Goal: Information Seeking & Learning: Learn about a topic

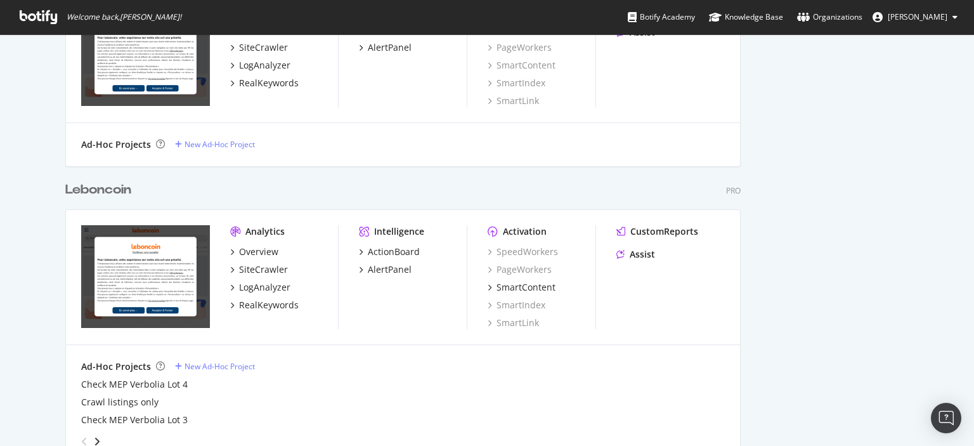
scroll to position [1379, 0]
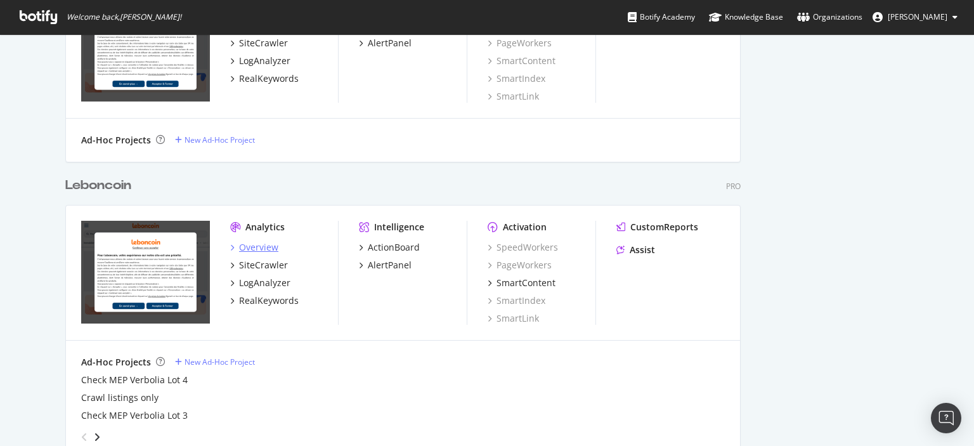
click at [256, 248] on div "Overview" at bounding box center [258, 247] width 39 height 13
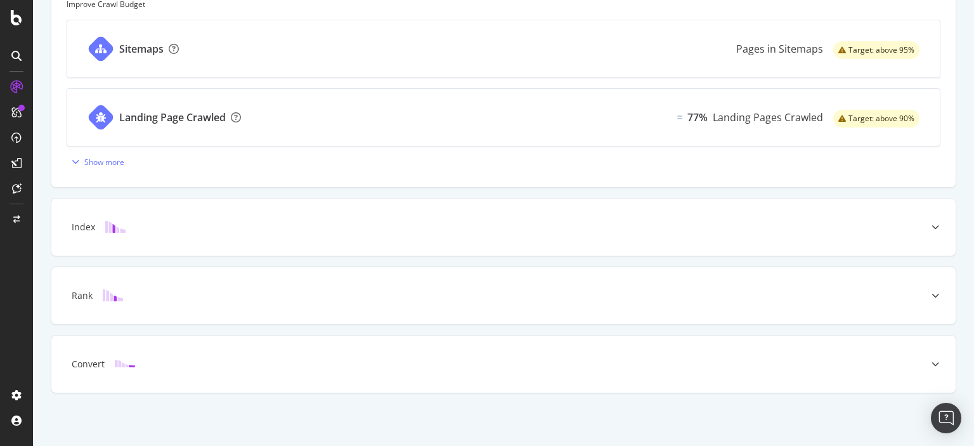
scroll to position [41, 0]
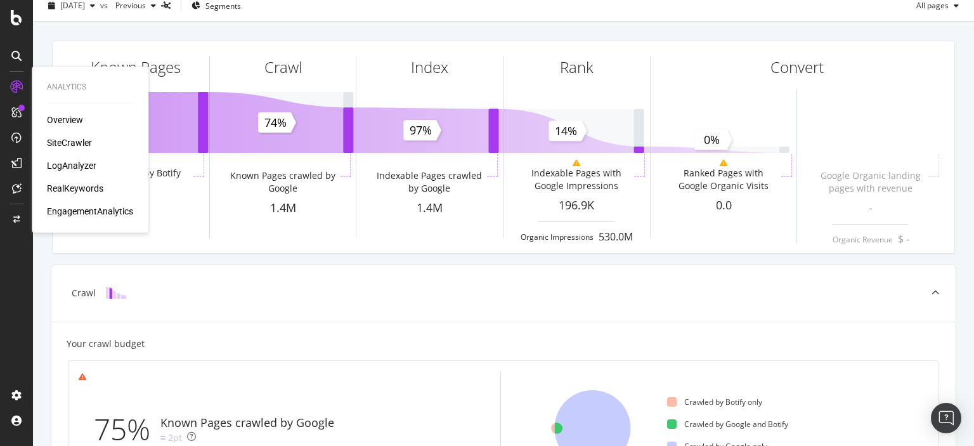
click at [65, 184] on div "RealKeywords" at bounding box center [75, 188] width 56 height 13
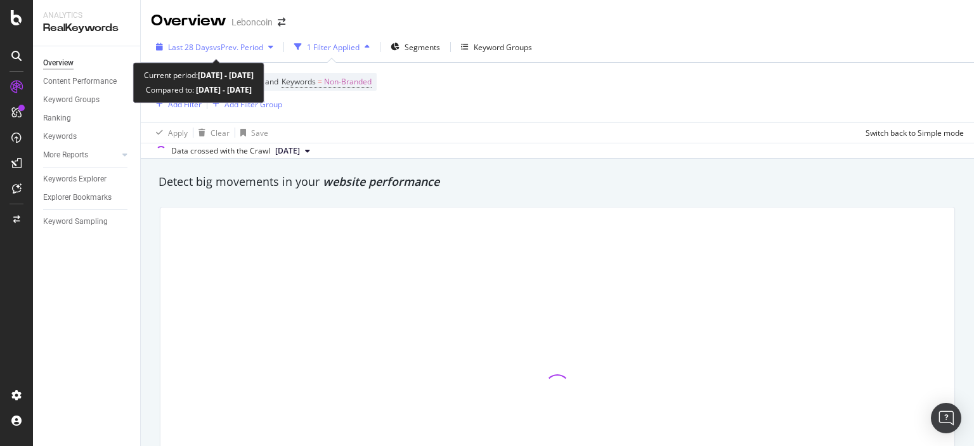
click at [263, 51] on span "vs Prev. Period" at bounding box center [238, 47] width 50 height 11
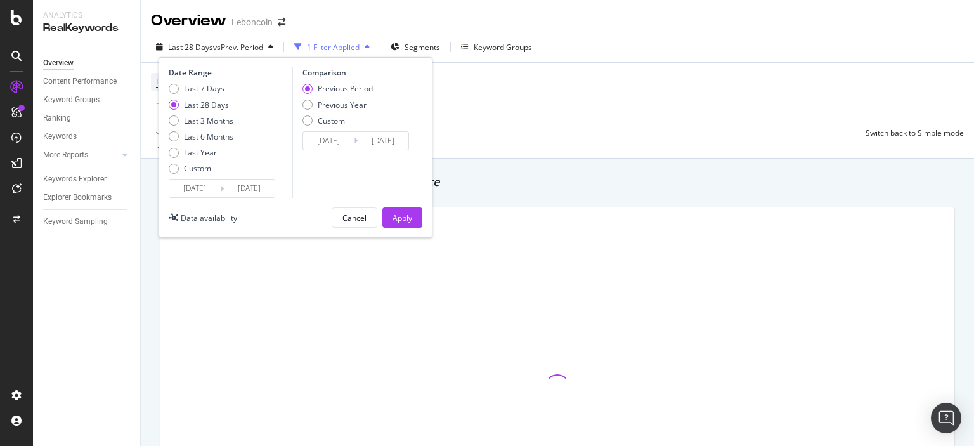
click at [208, 186] on input "[DATE]" at bounding box center [194, 188] width 51 height 18
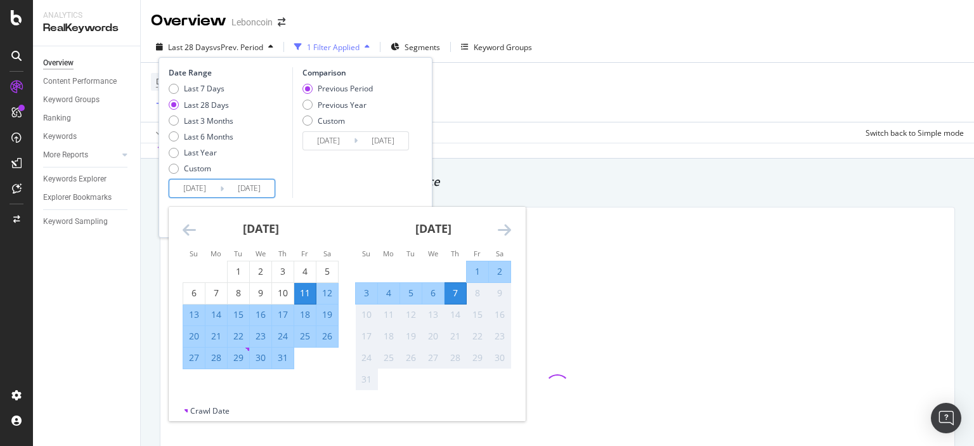
click at [191, 220] on div "[DATE]" at bounding box center [261, 234] width 156 height 54
drag, startPoint x: 190, startPoint y: 229, endPoint x: 191, endPoint y: 220, distance: 8.9
click at [191, 220] on div "[DATE]" at bounding box center [261, 234] width 156 height 54
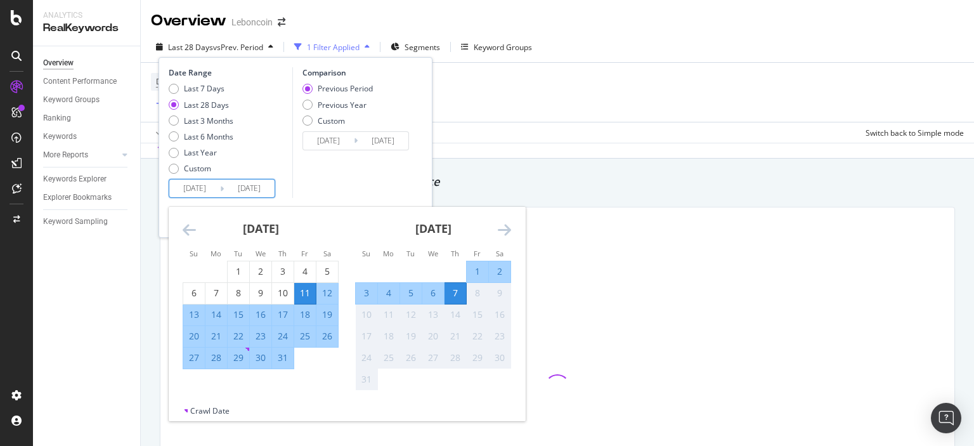
click at [191, 227] on icon "Move backward to switch to the previous month." at bounding box center [189, 229] width 13 height 15
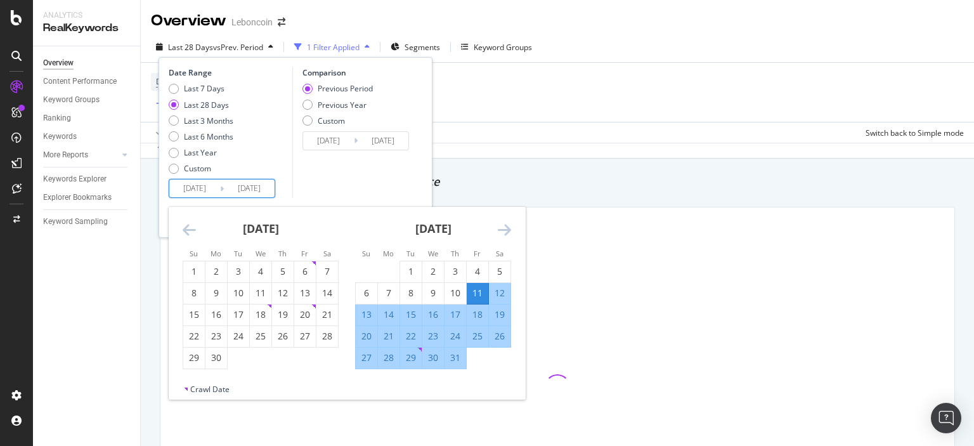
click at [191, 227] on icon "Move backward to switch to the previous month." at bounding box center [189, 229] width 13 height 15
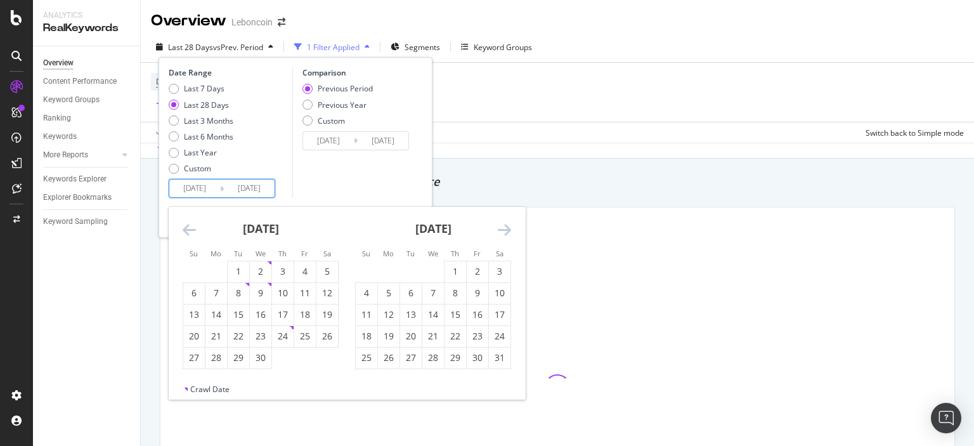
click at [191, 227] on icon "Move backward to switch to the previous month." at bounding box center [189, 229] width 13 height 15
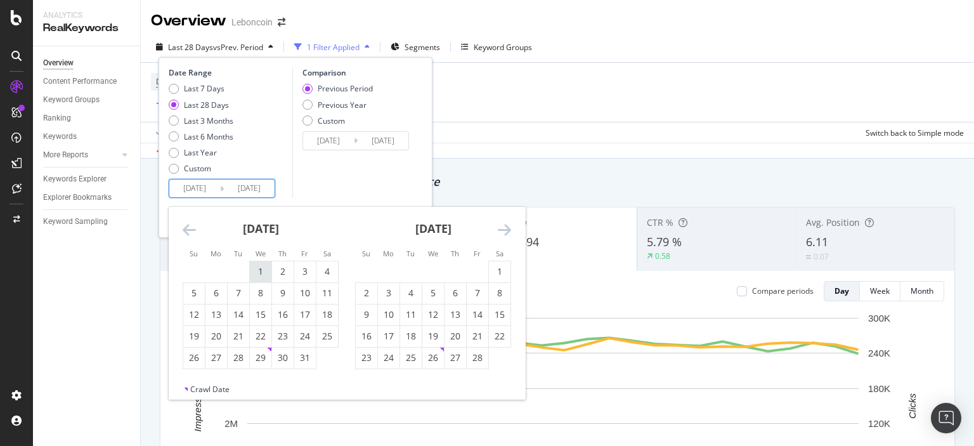
click at [263, 274] on div "1" at bounding box center [261, 271] width 22 height 13
type input "[DATE]"
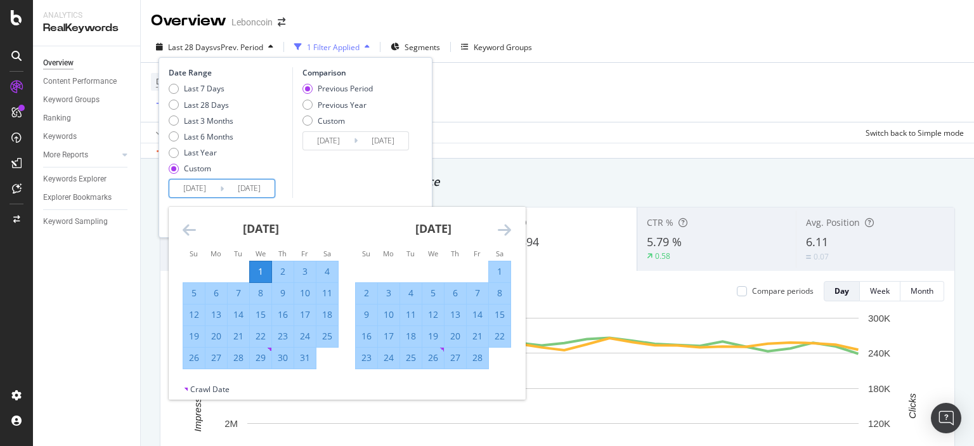
click at [507, 230] on icon "Move forward to switch to the next month." at bounding box center [504, 229] width 13 height 15
click at [389, 377] on div "31" at bounding box center [389, 379] width 22 height 13
type input "[DATE]"
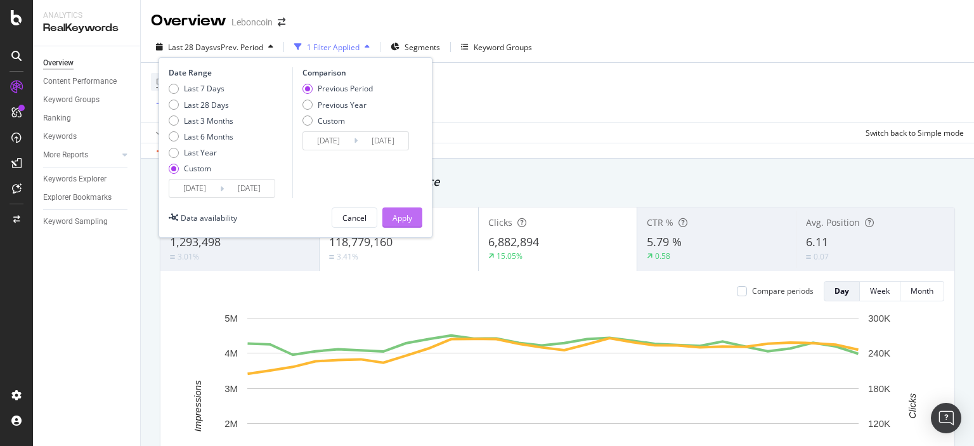
click at [415, 221] on button "Apply" at bounding box center [402, 217] width 40 height 20
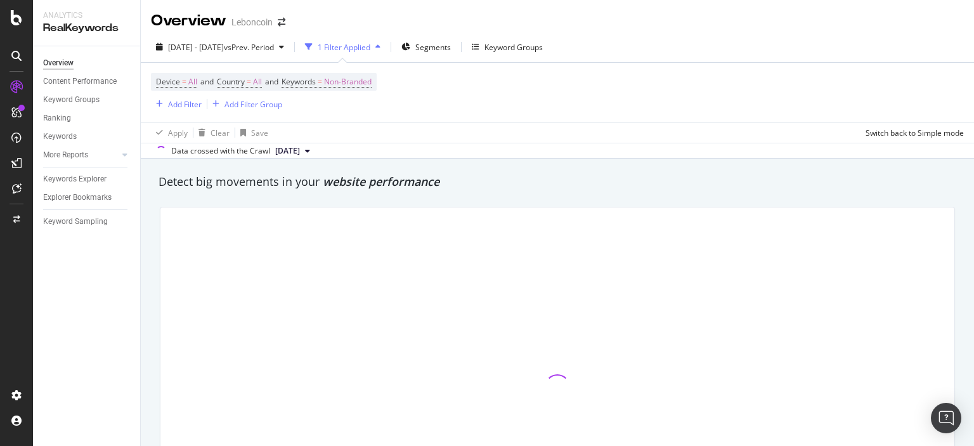
click at [973, 56] on div "Overview Leboncoin [DATE] - [DATE] vs Prev. Period 1 Filter Applied Segments Ke…" at bounding box center [557, 223] width 833 height 446
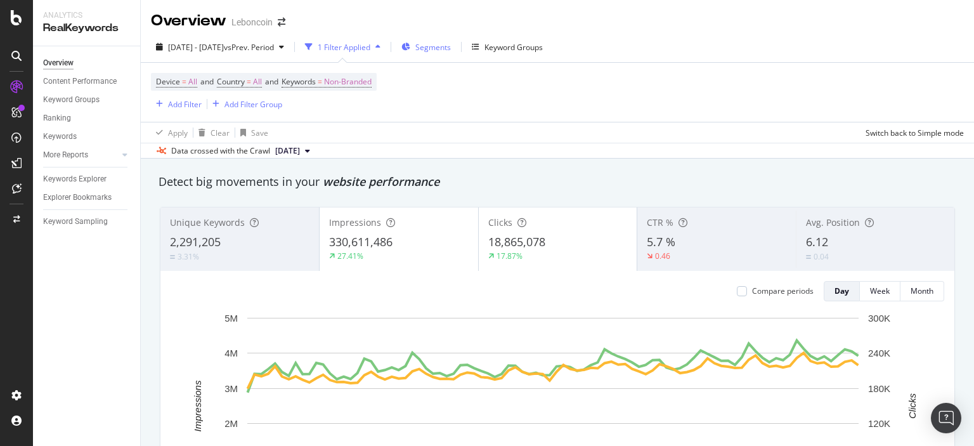
click at [451, 51] on span "Segments" at bounding box center [432, 47] width 35 height 11
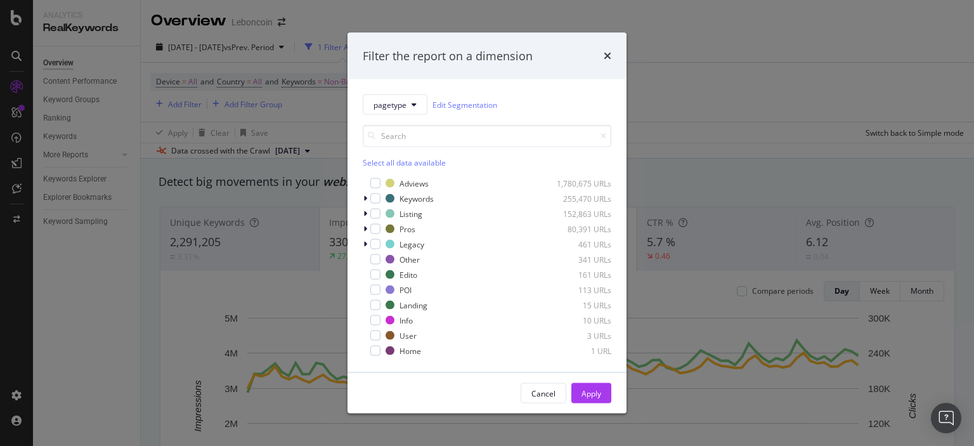
click at [652, 95] on div "Filter the report on a dimension pagetype Edit Segmentation Select all data ava…" at bounding box center [487, 223] width 974 height 446
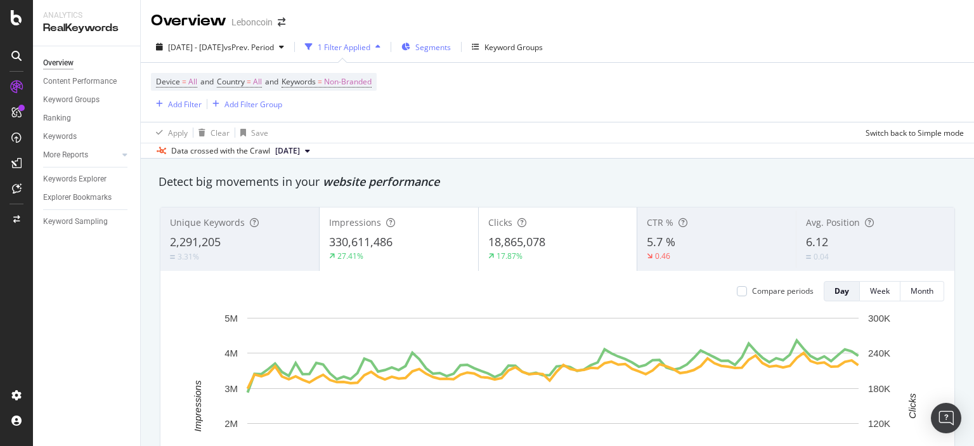
click at [451, 48] on span "Segments" at bounding box center [432, 47] width 35 height 11
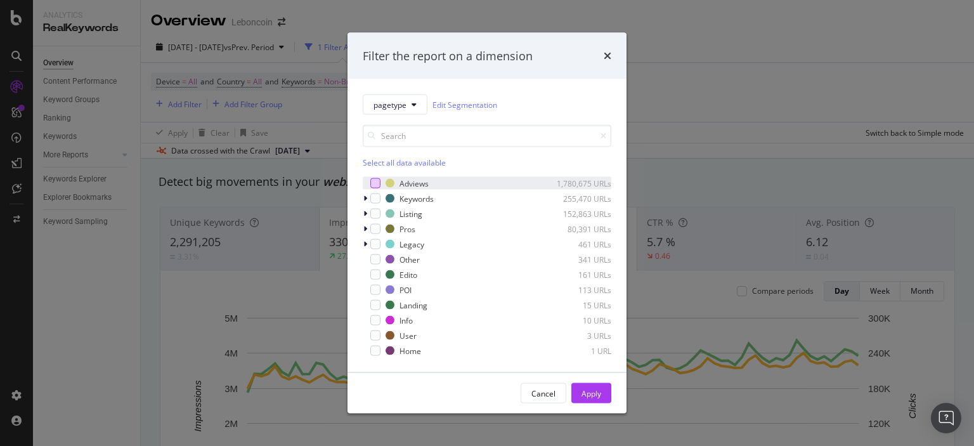
click at [374, 184] on div "modal" at bounding box center [375, 183] width 10 height 10
click at [588, 392] on div "Apply" at bounding box center [591, 392] width 20 height 11
